Goal: Complete application form

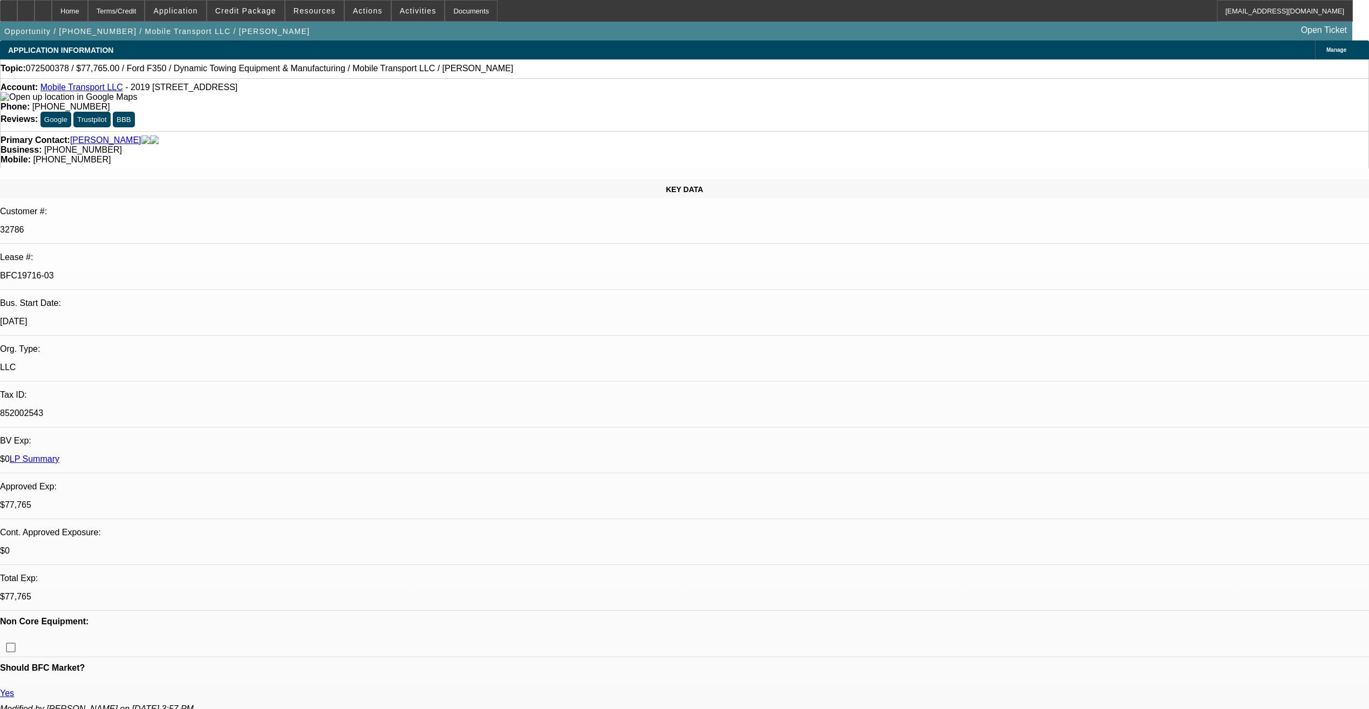
select select "0"
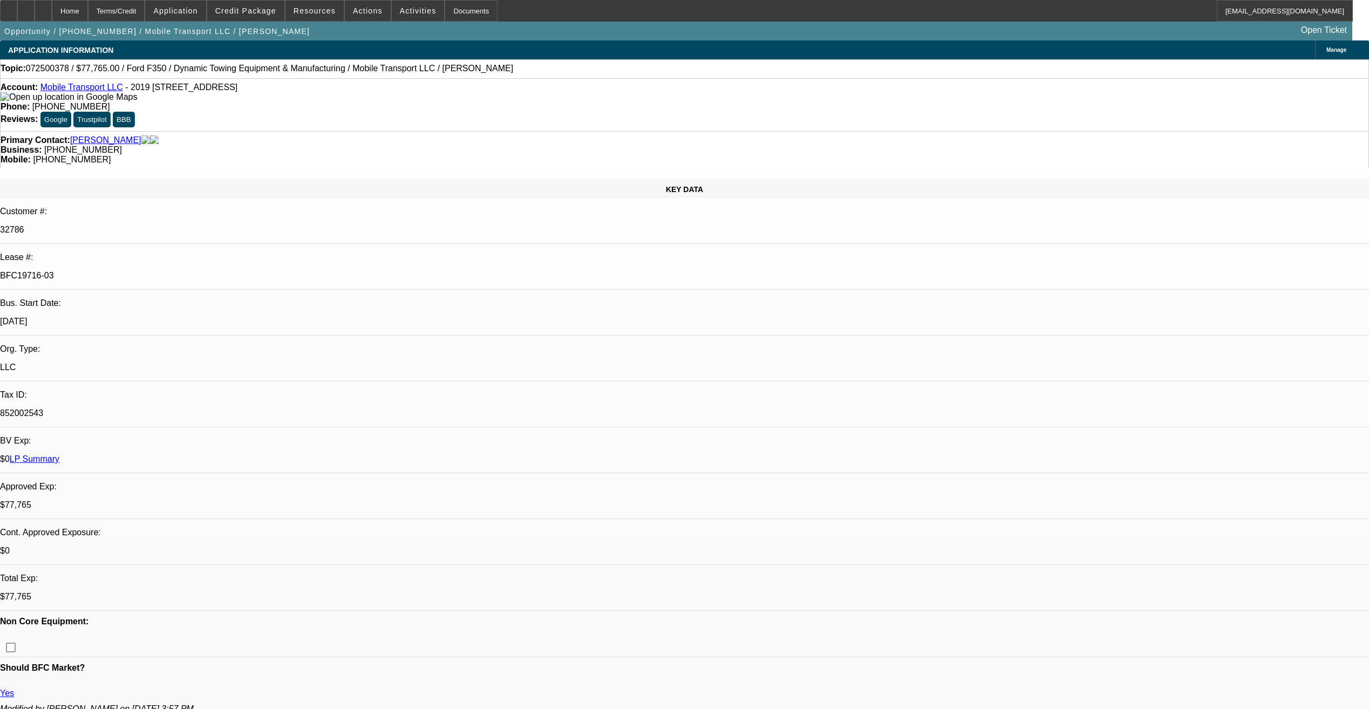
select select "0"
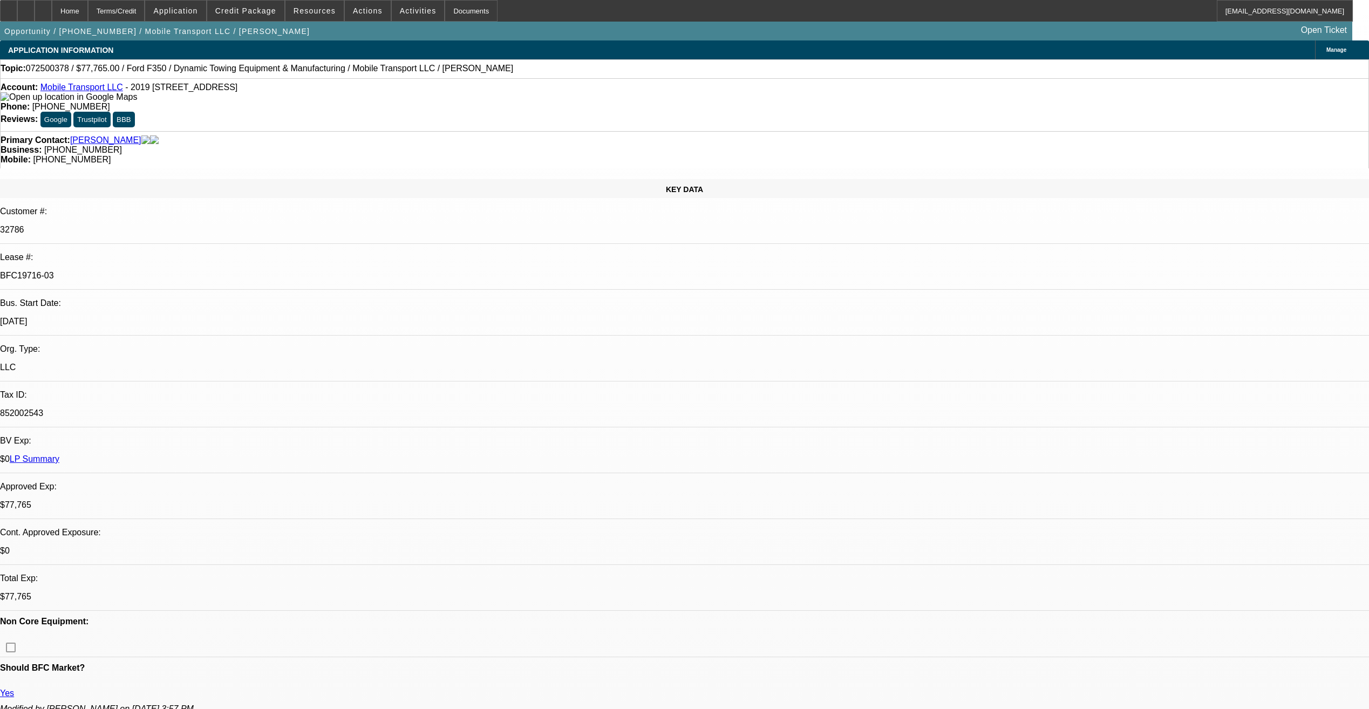
select select "0"
select select "1"
select select "2"
select select "6"
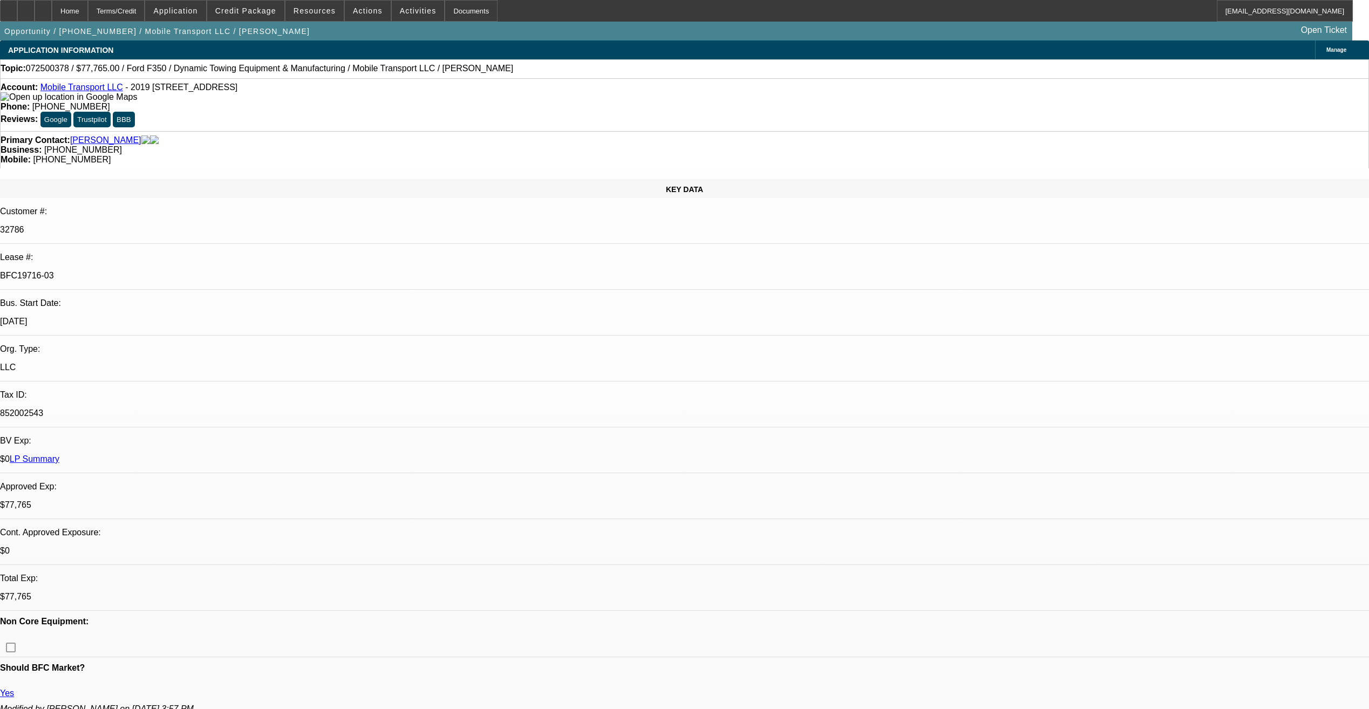
select select "1"
select select "2"
select select "6"
select select "1"
select select "2"
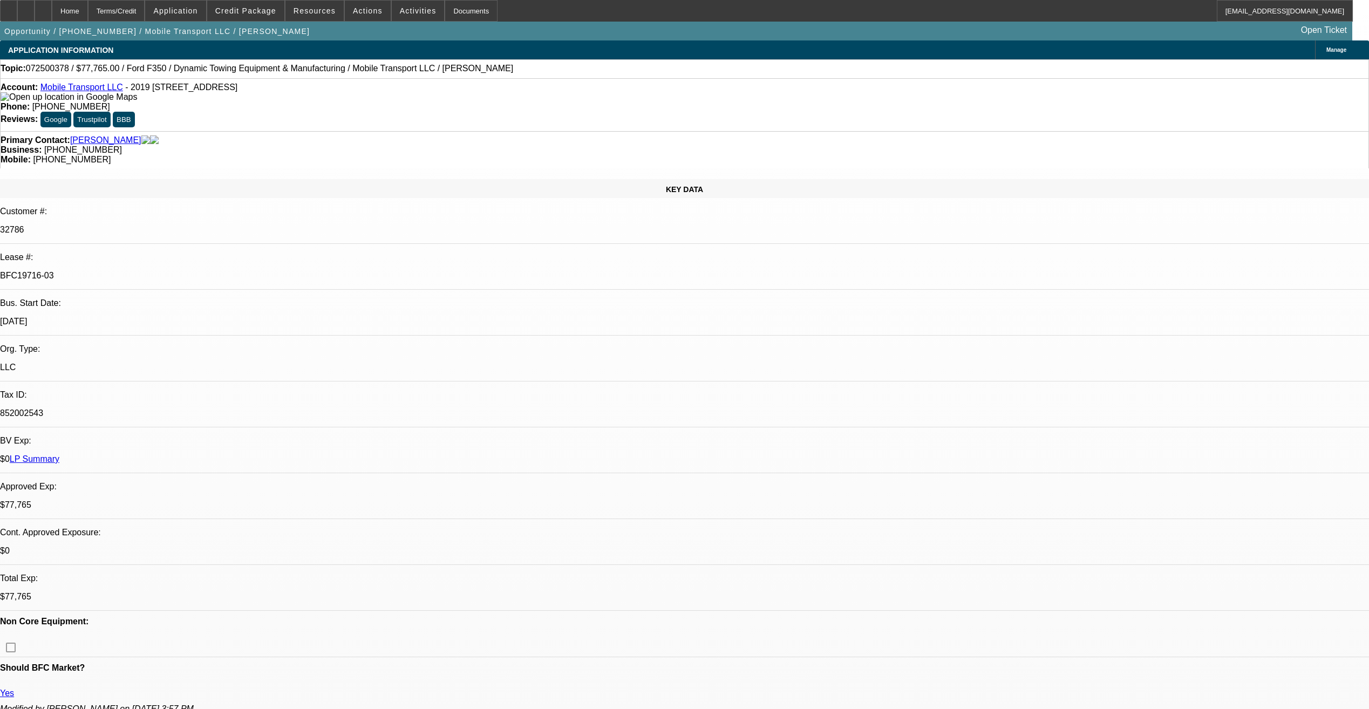
select select "6"
select select "1"
select select "2"
select select "6"
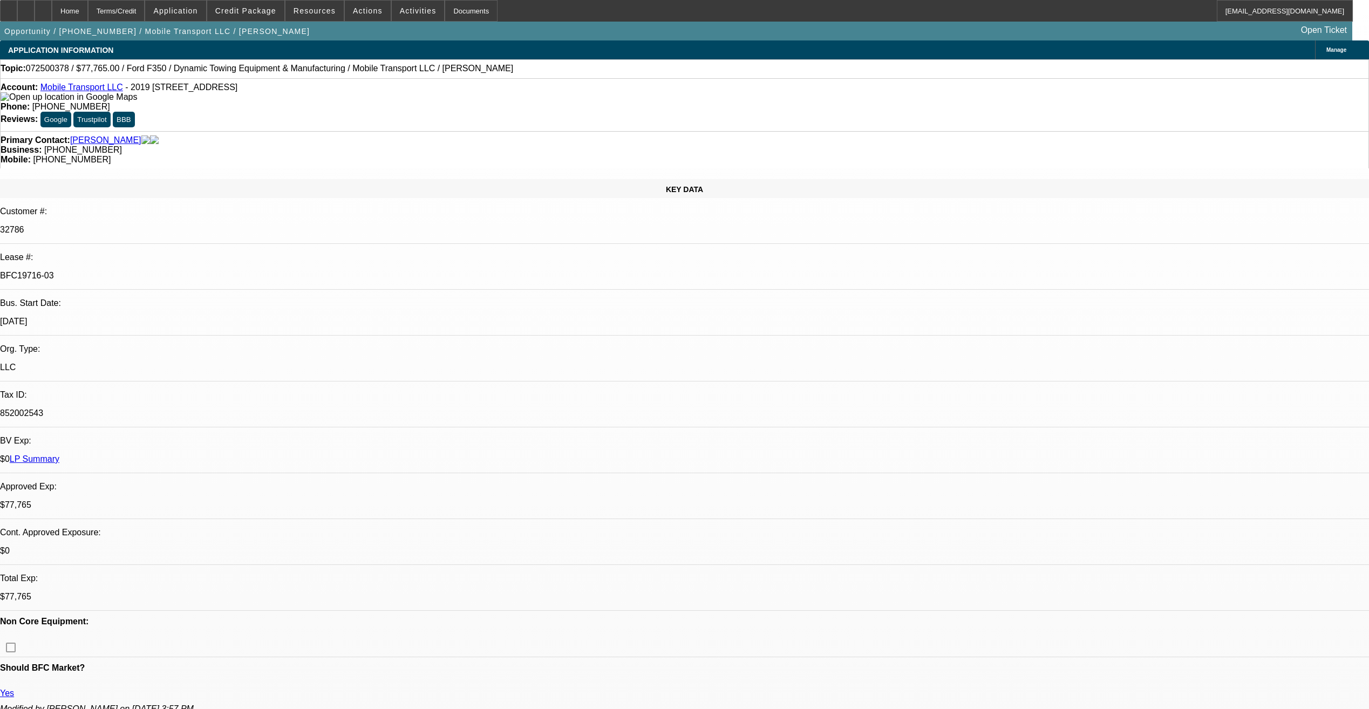
scroll to position [216, 0]
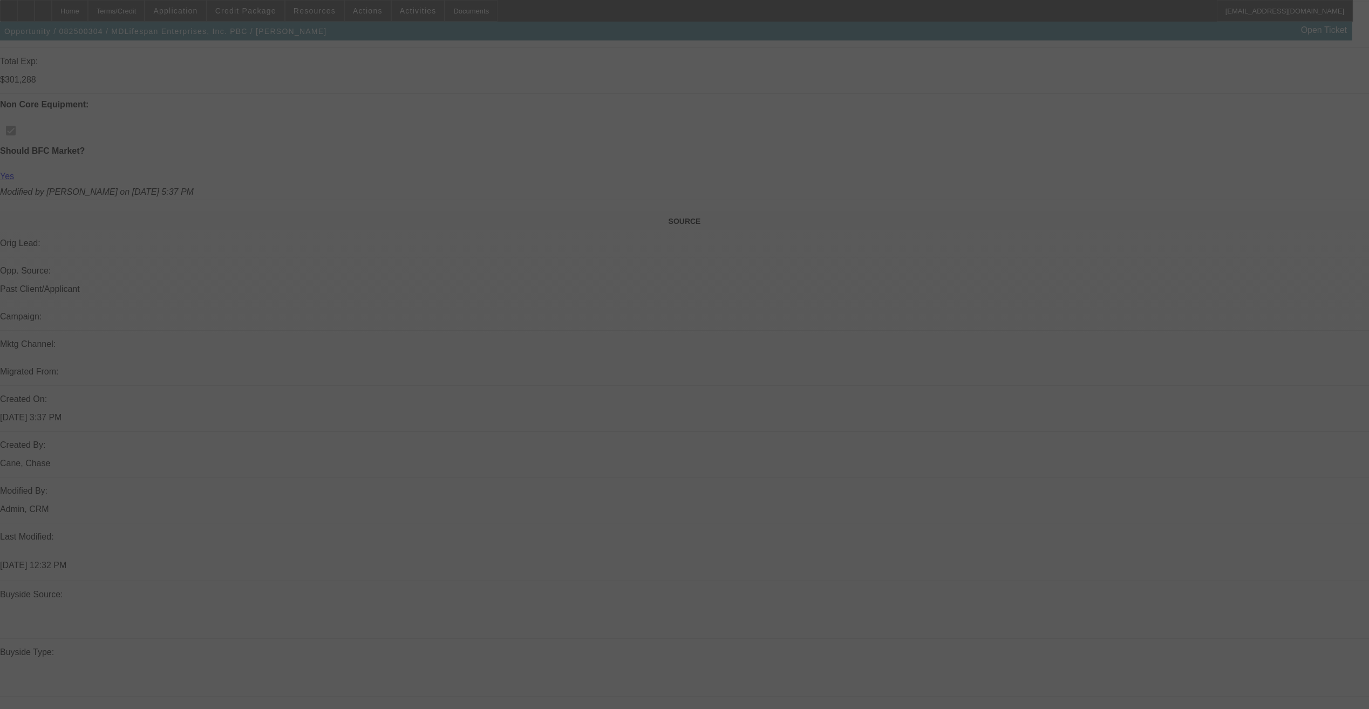
scroll to position [553, 0]
select select "0"
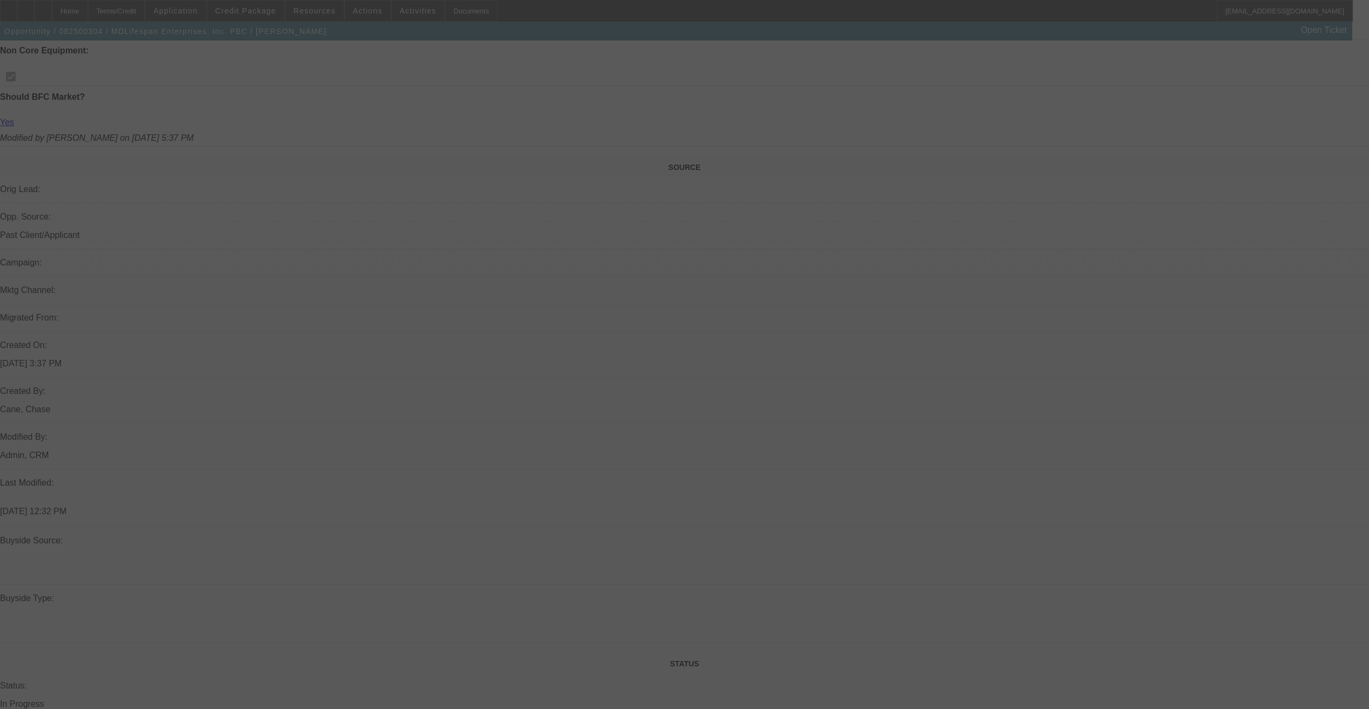
select select "0"
select select "2"
select select "0"
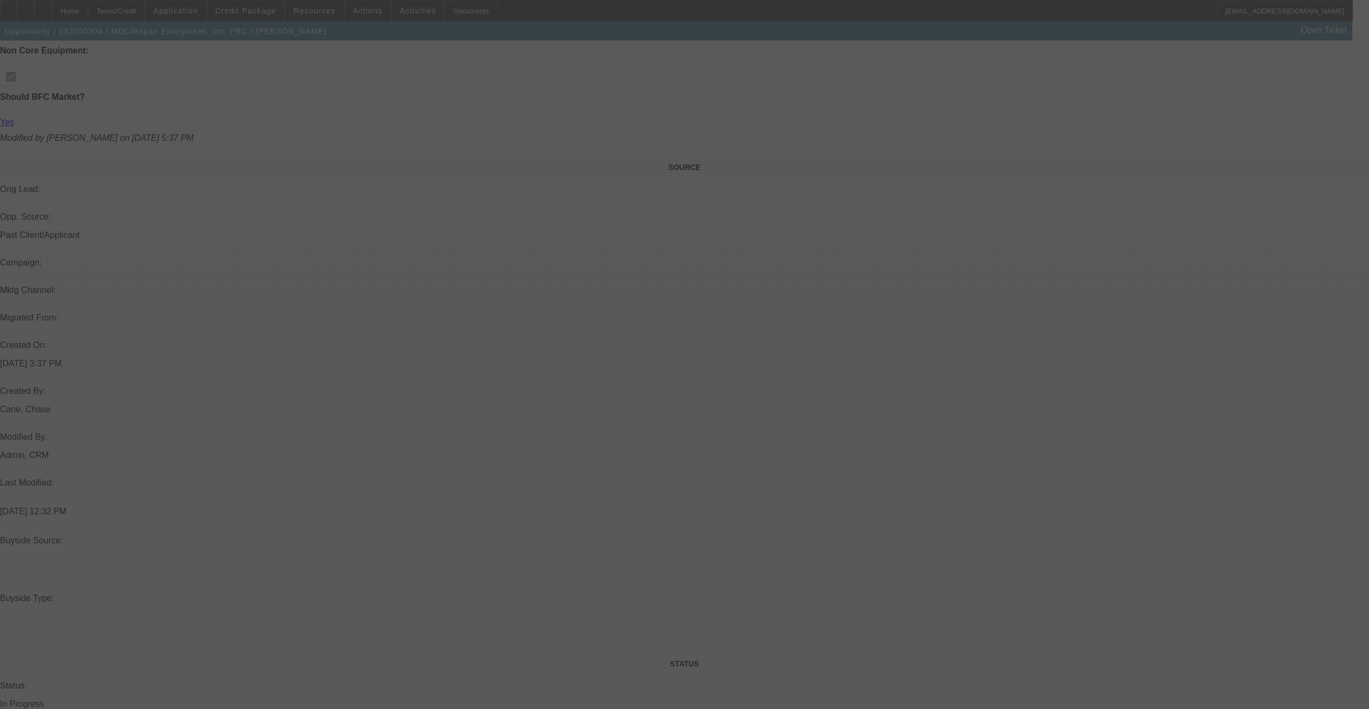
select select "0.2"
select select "2"
select select "0"
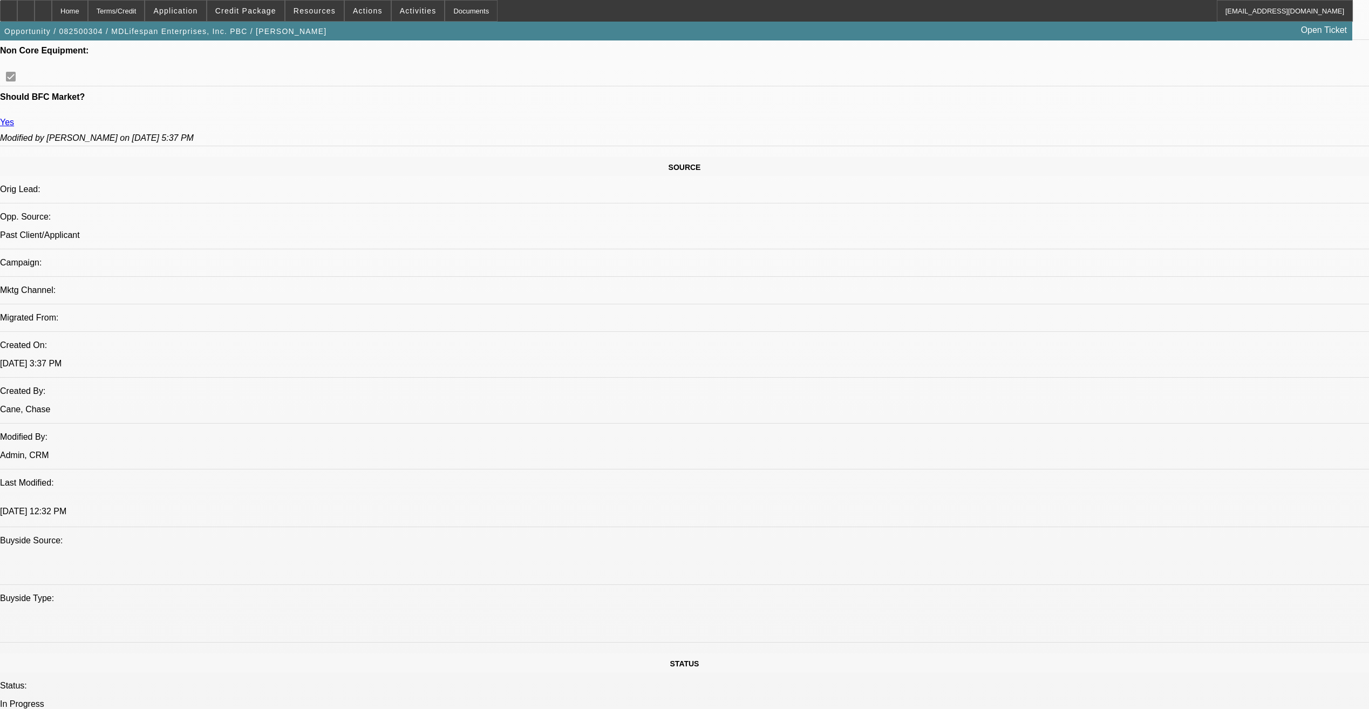
select select "1"
select select "6"
select select "1"
select select "3"
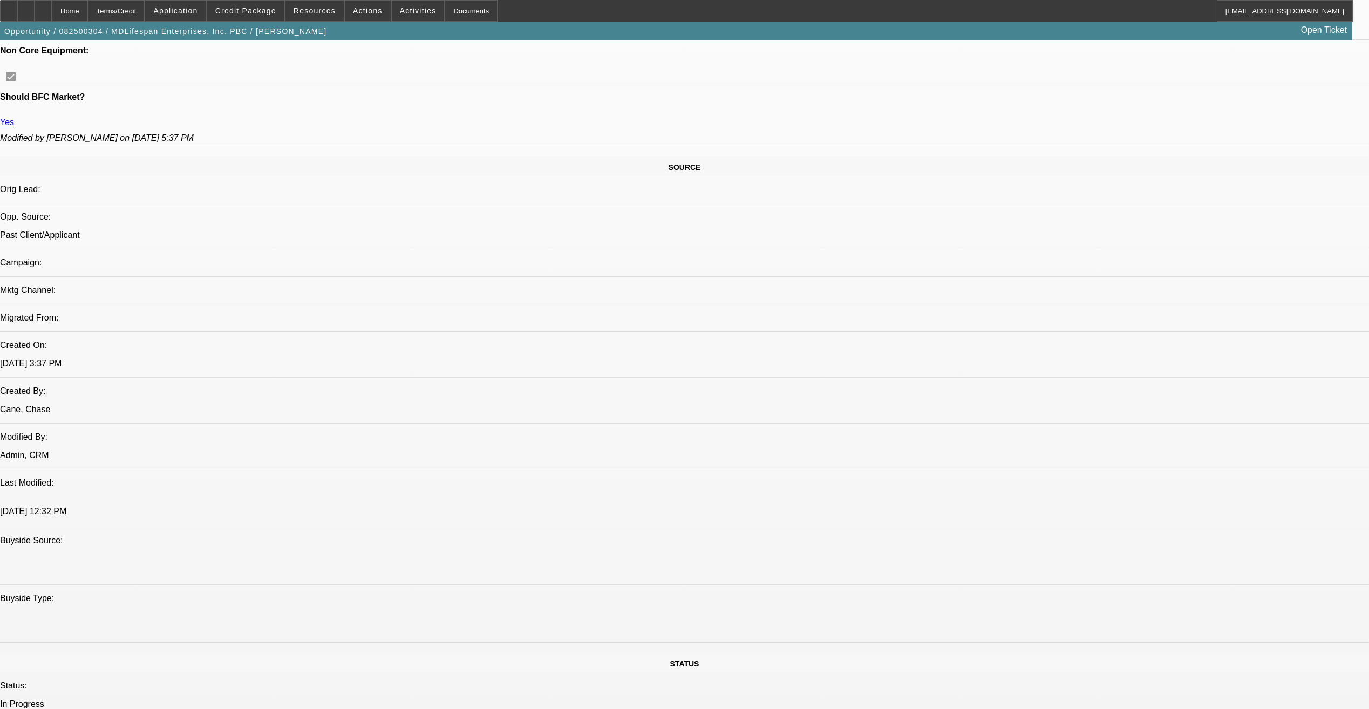
select select "6"
select select "1"
select select "2"
select select "6"
select select "1"
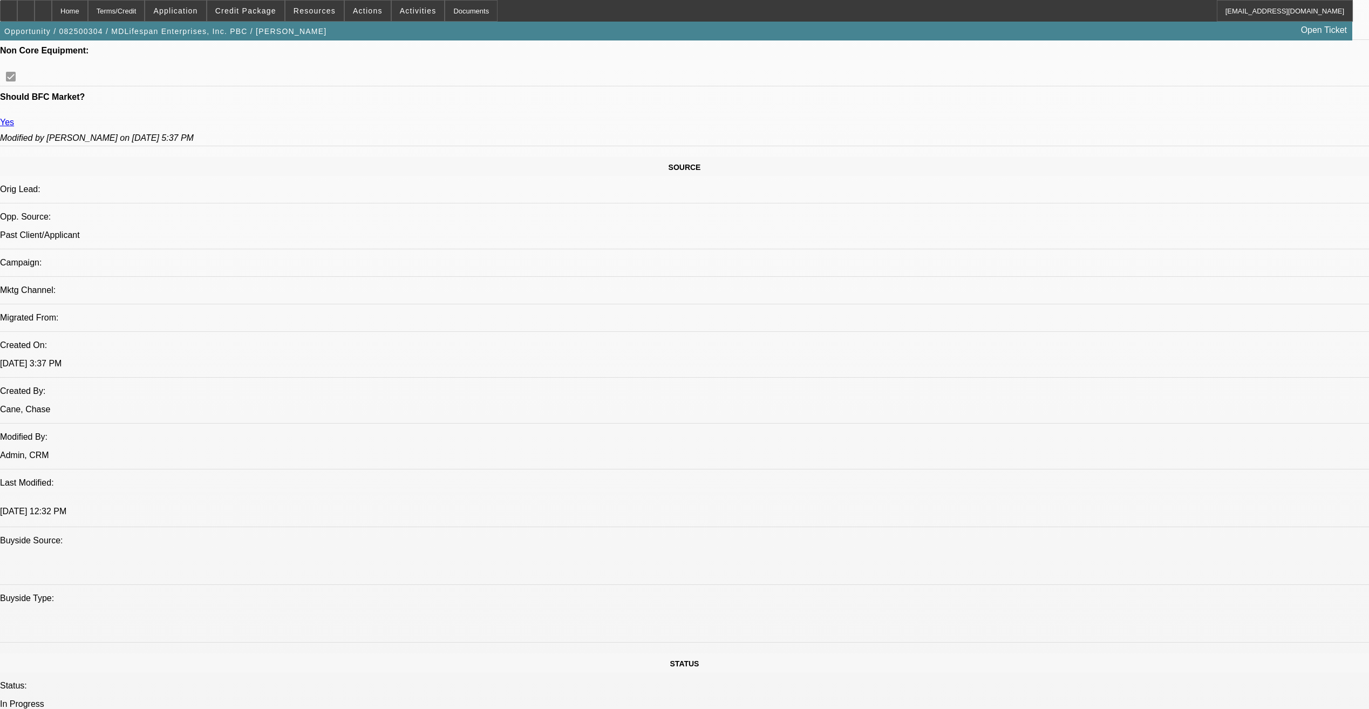
select select "2"
select select "6"
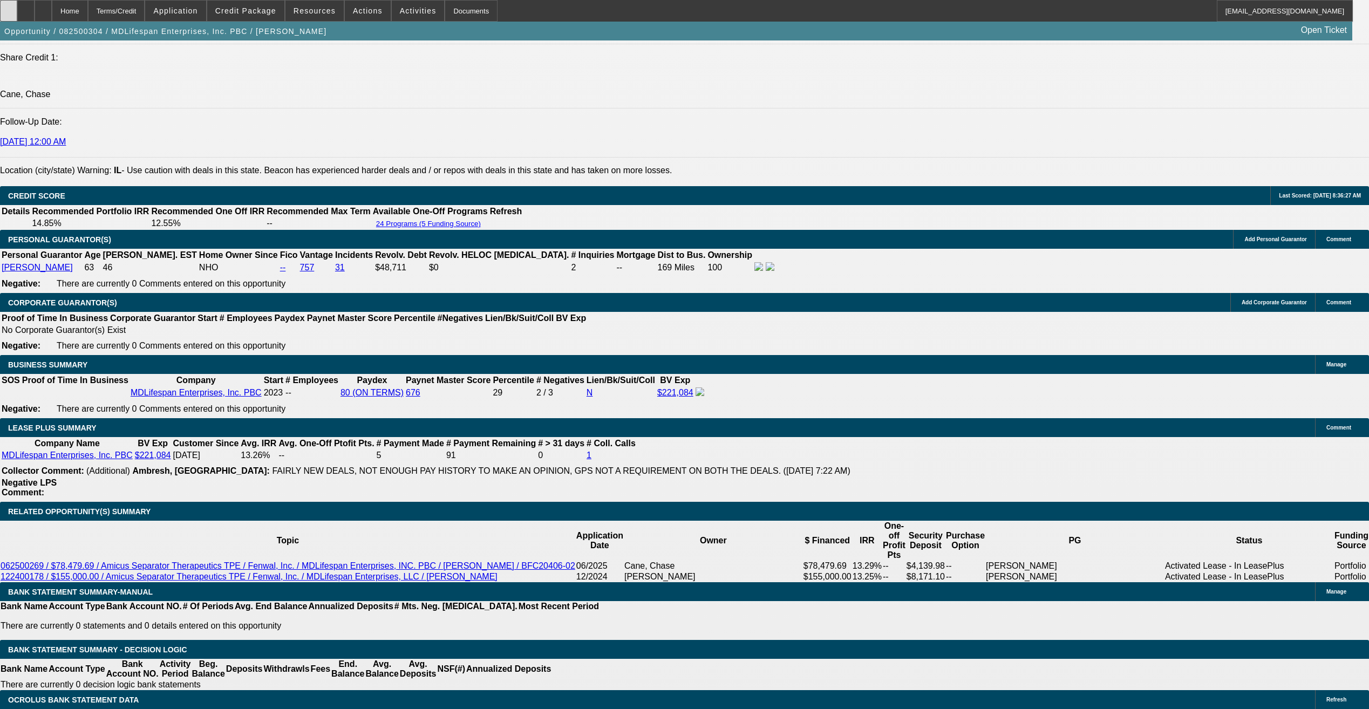
scroll to position [1481, 0]
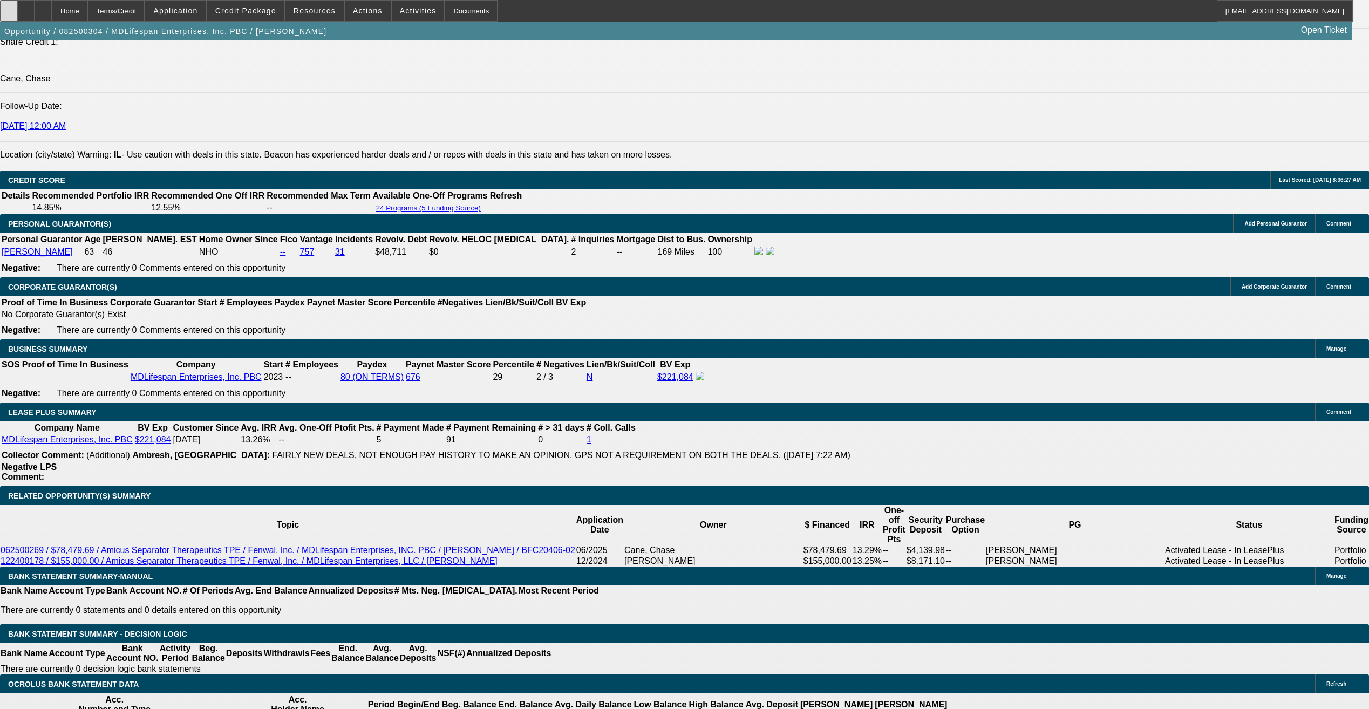
click at [17, 18] on div at bounding box center [8, 11] width 17 height 22
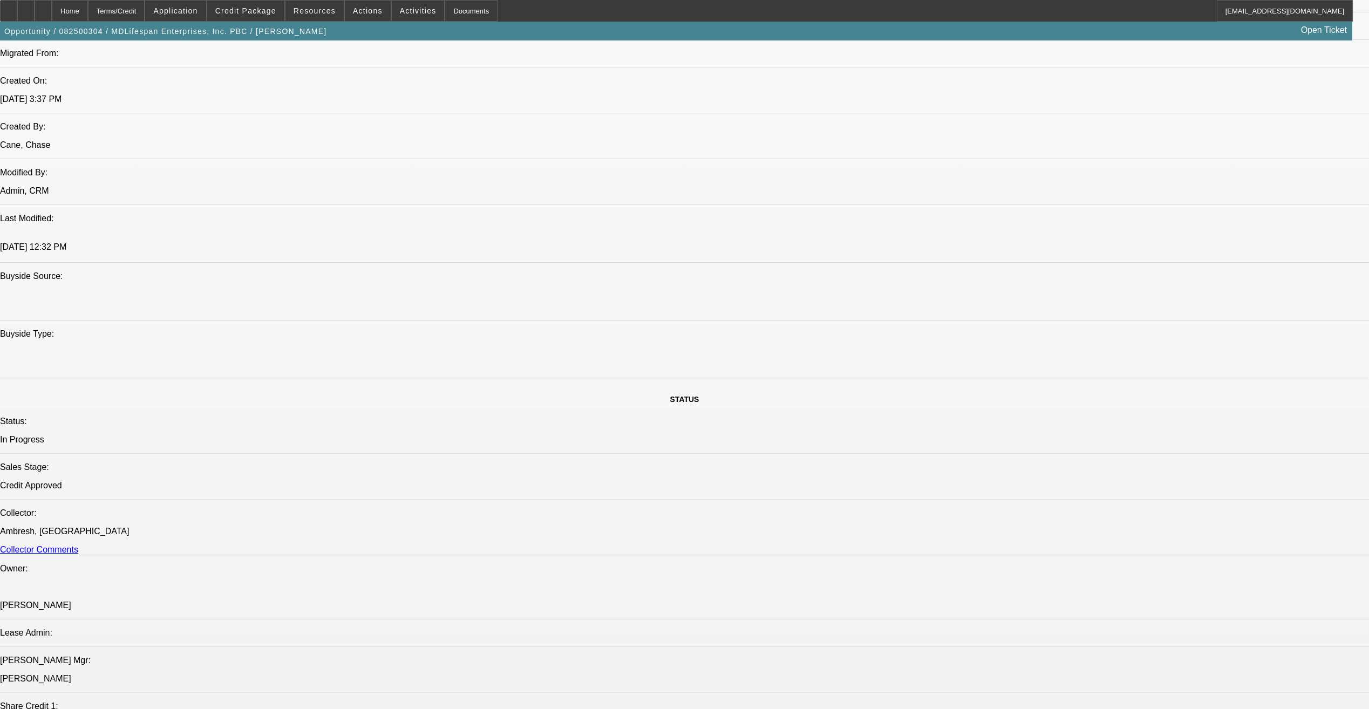
scroll to position [996, 0]
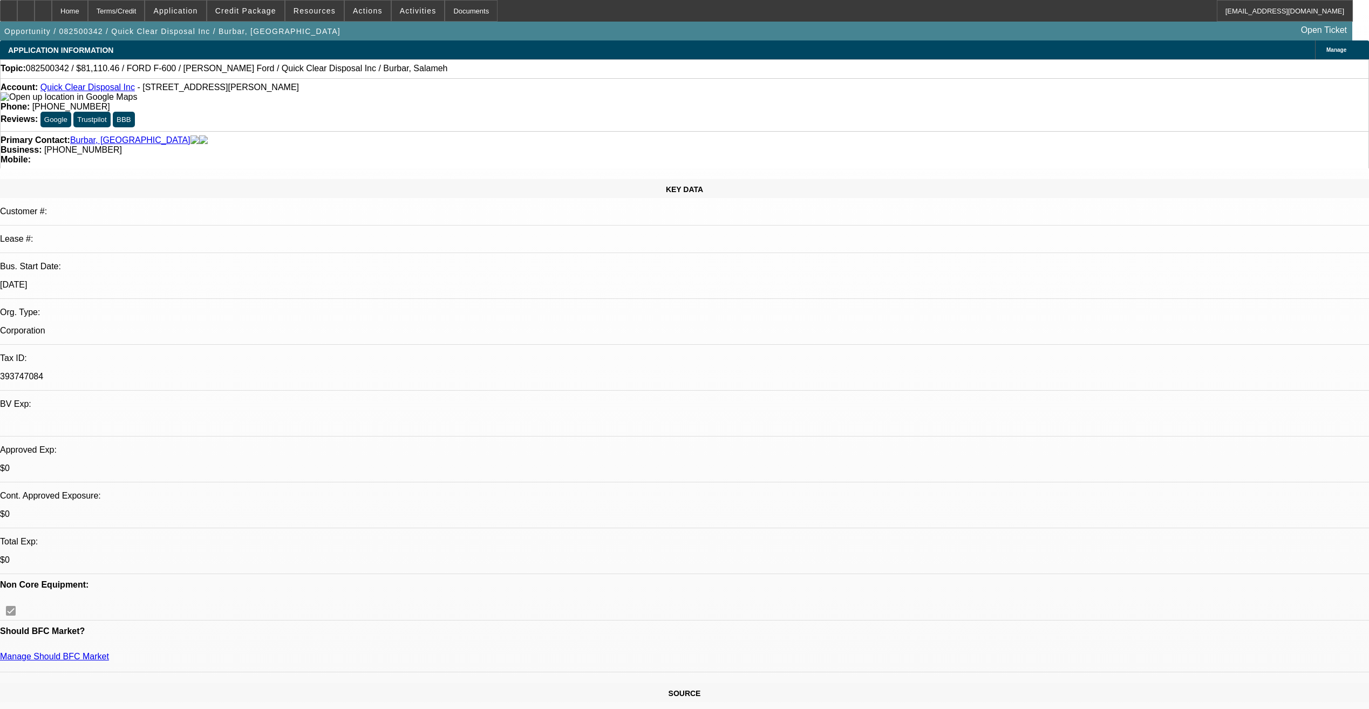
select select "0"
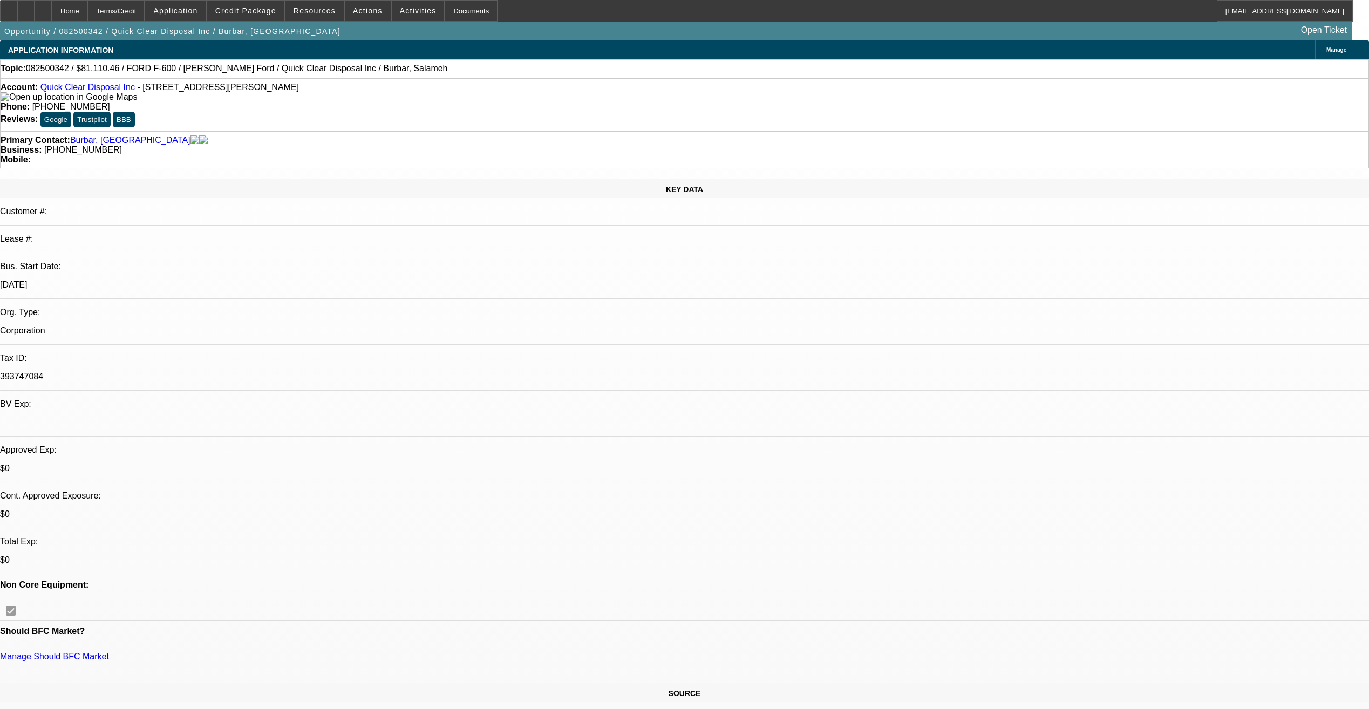
select select "0"
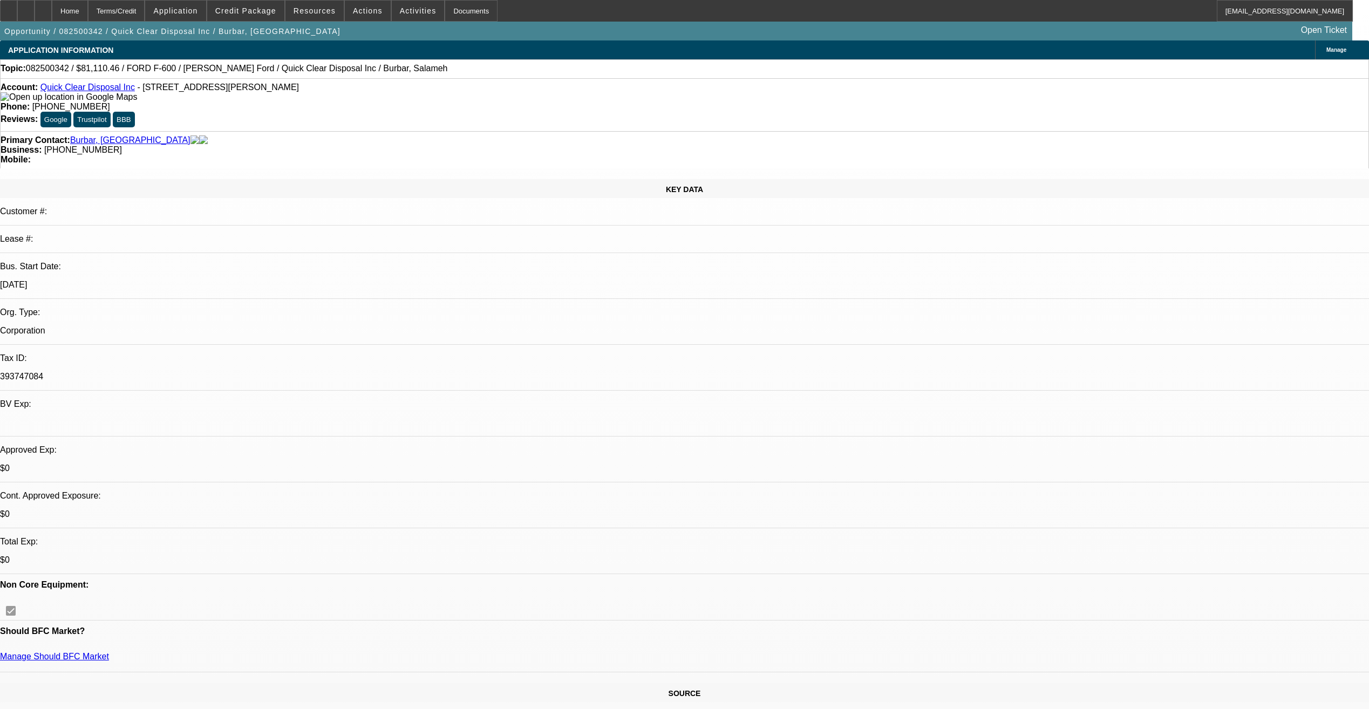
select select "0"
select select "1"
select select "2"
select select "21"
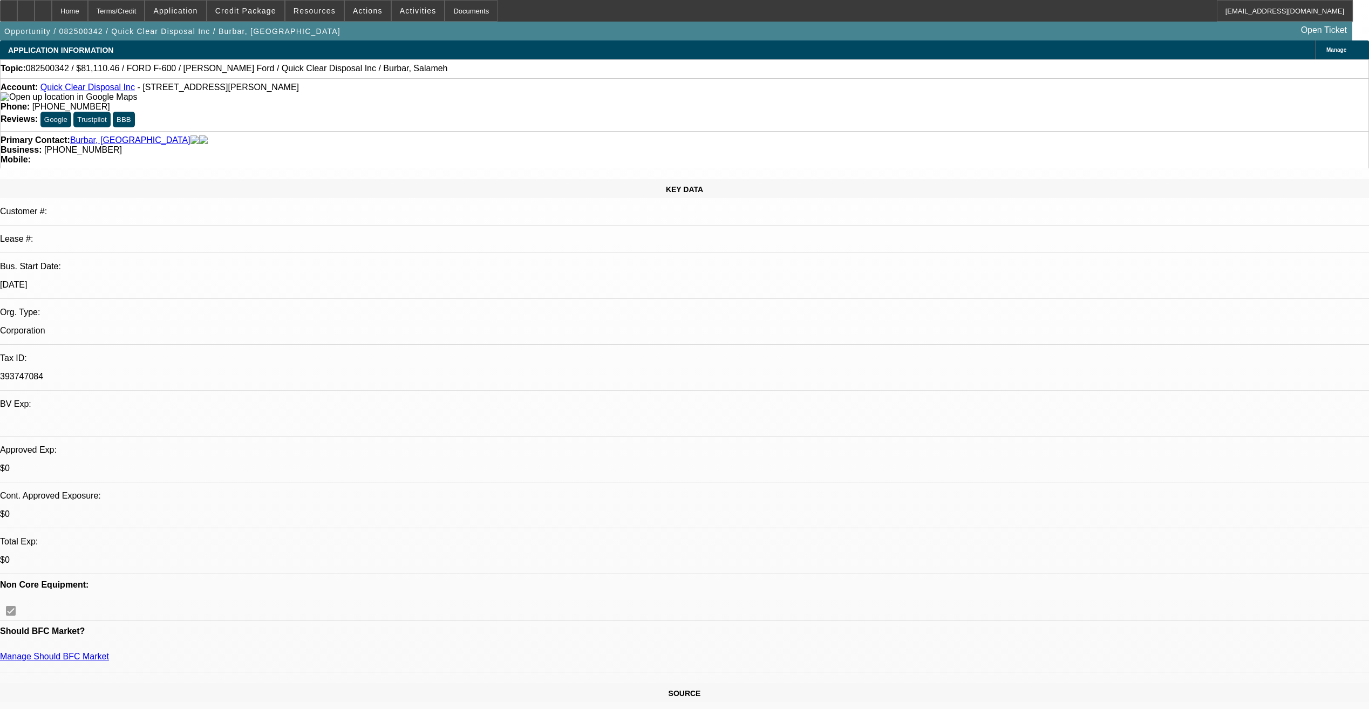
select select "1"
select select "2"
select select "21"
select select "1"
select select "2"
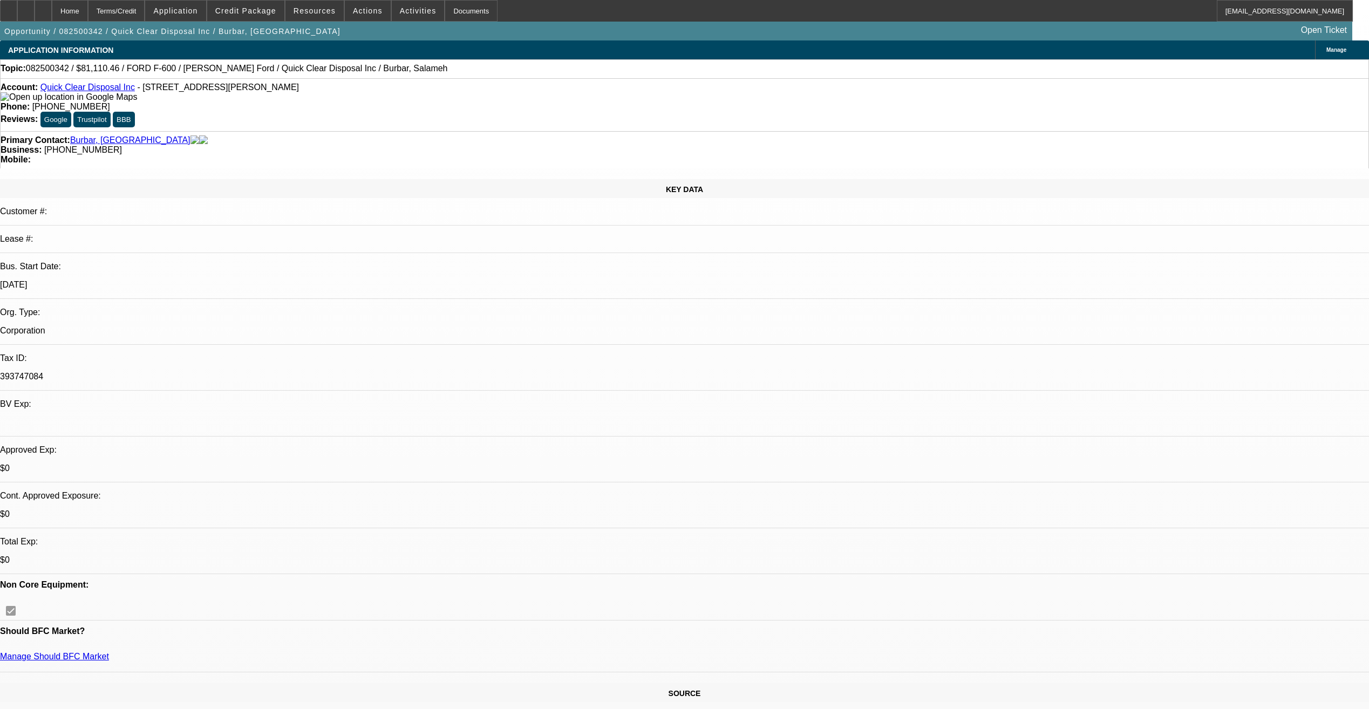
select select "21"
select select "1"
select select "2"
select select "19"
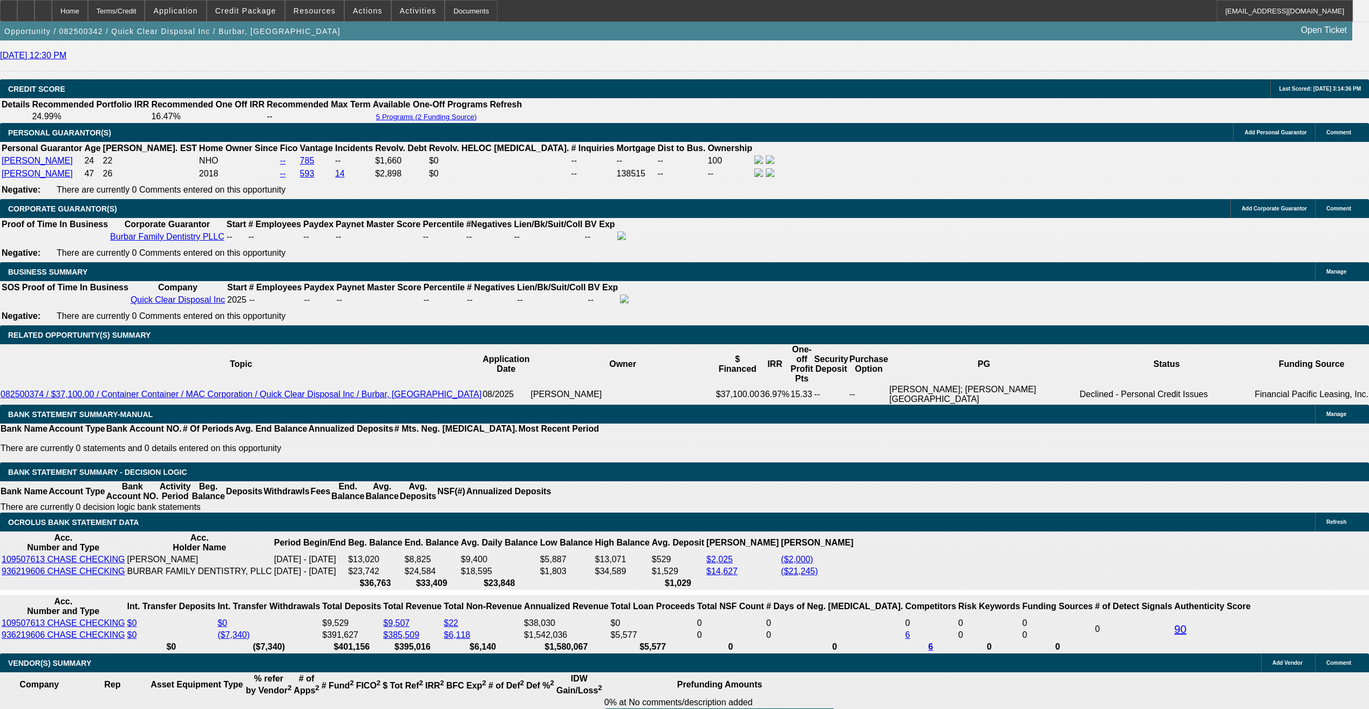
scroll to position [1511, 0]
